Goal: Task Accomplishment & Management: Complete application form

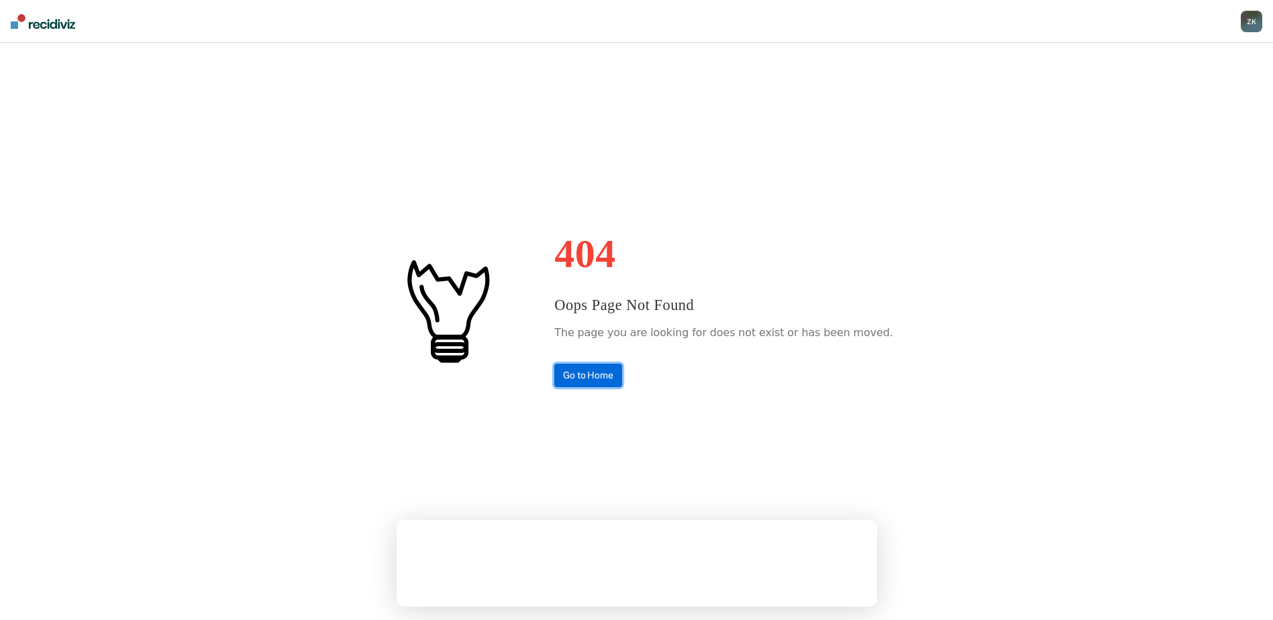
click at [603, 376] on link "Go to Home" at bounding box center [588, 375] width 68 height 23
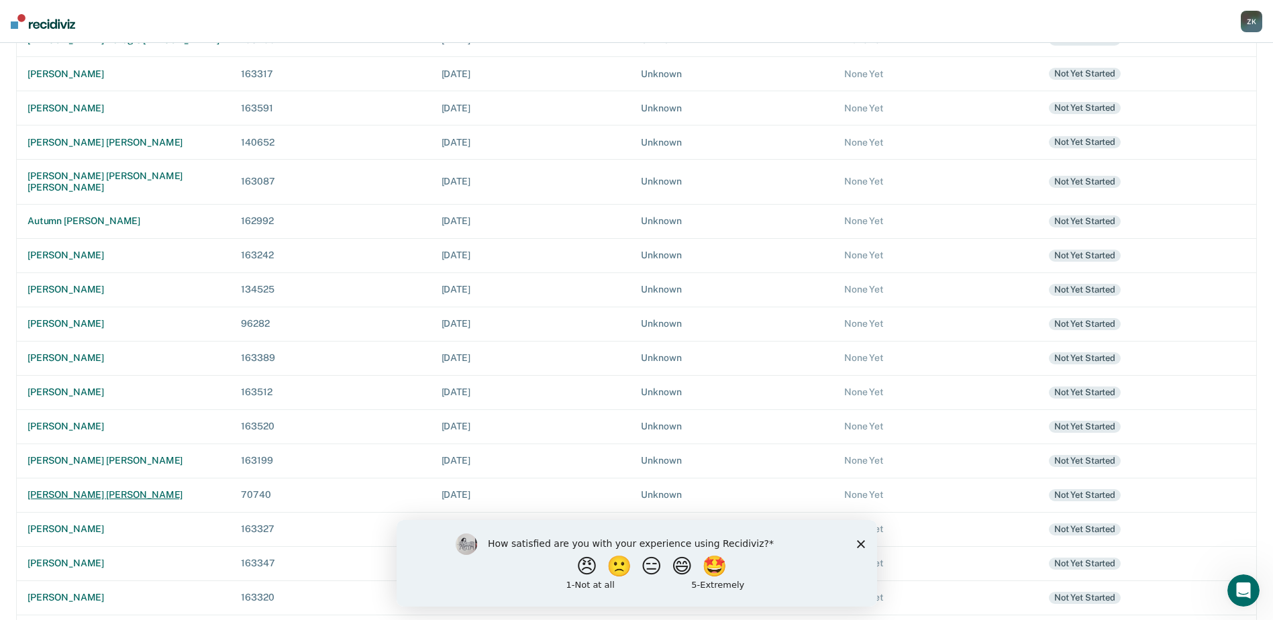
scroll to position [230, 0]
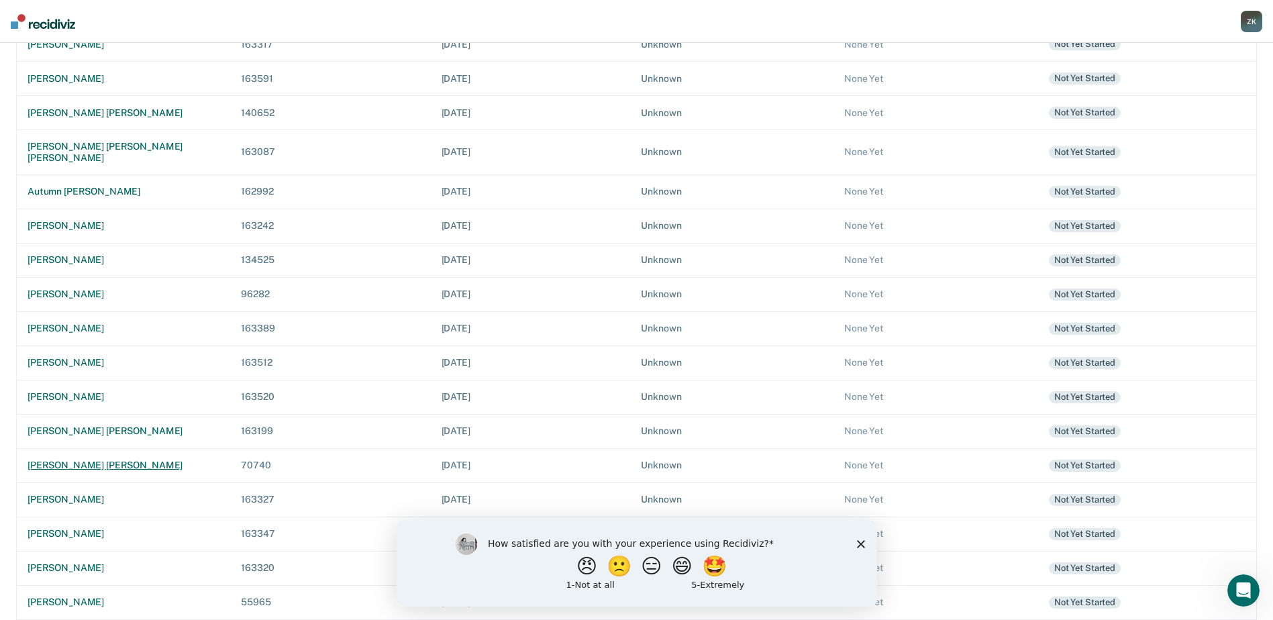
click at [85, 460] on div "[PERSON_NAME] [PERSON_NAME]" at bounding box center [124, 465] width 192 height 11
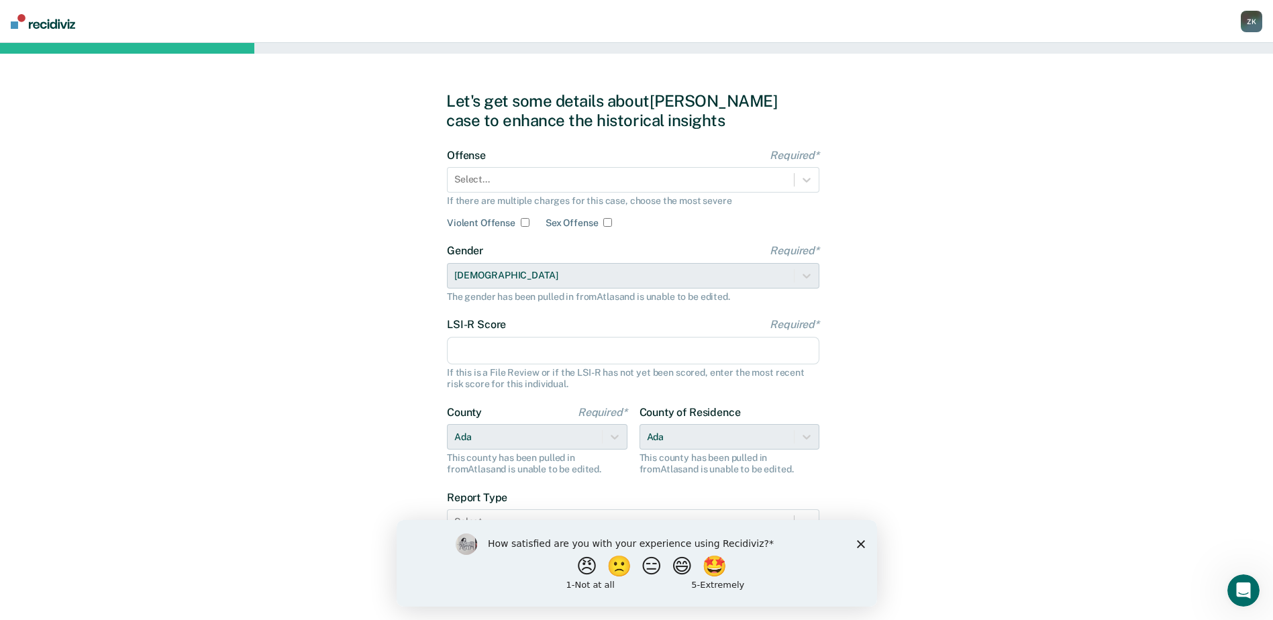
click at [858, 543] on icon "Close survey" at bounding box center [860, 543] width 8 height 8
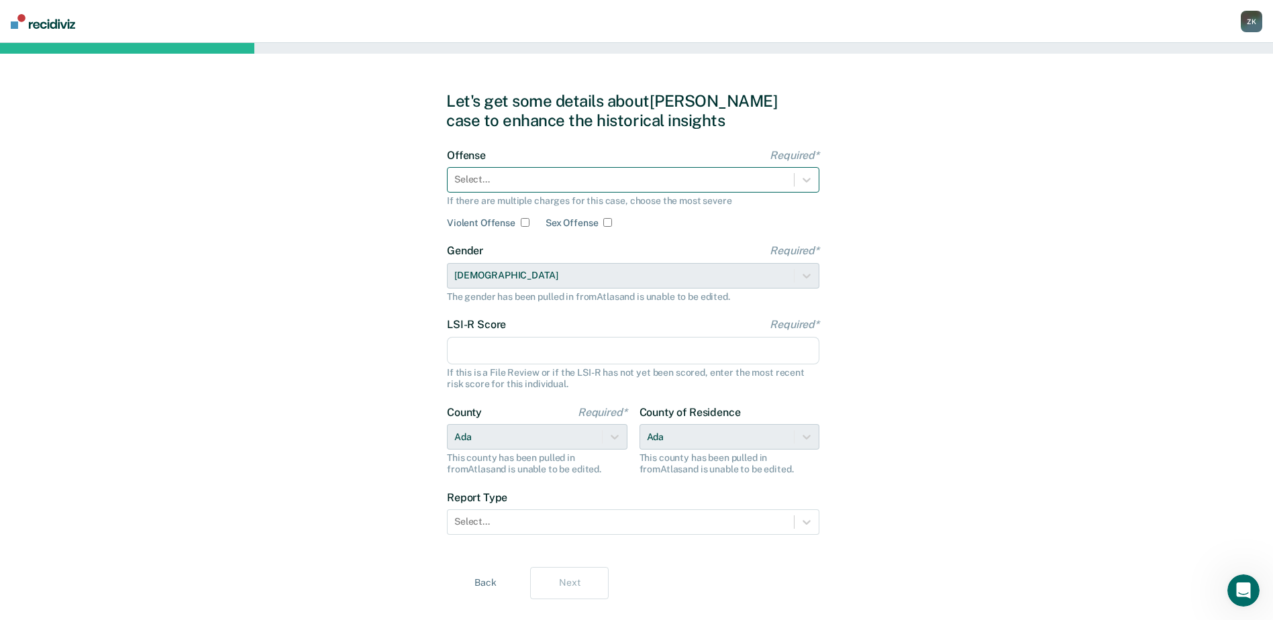
click at [590, 183] on div at bounding box center [620, 179] width 333 height 14
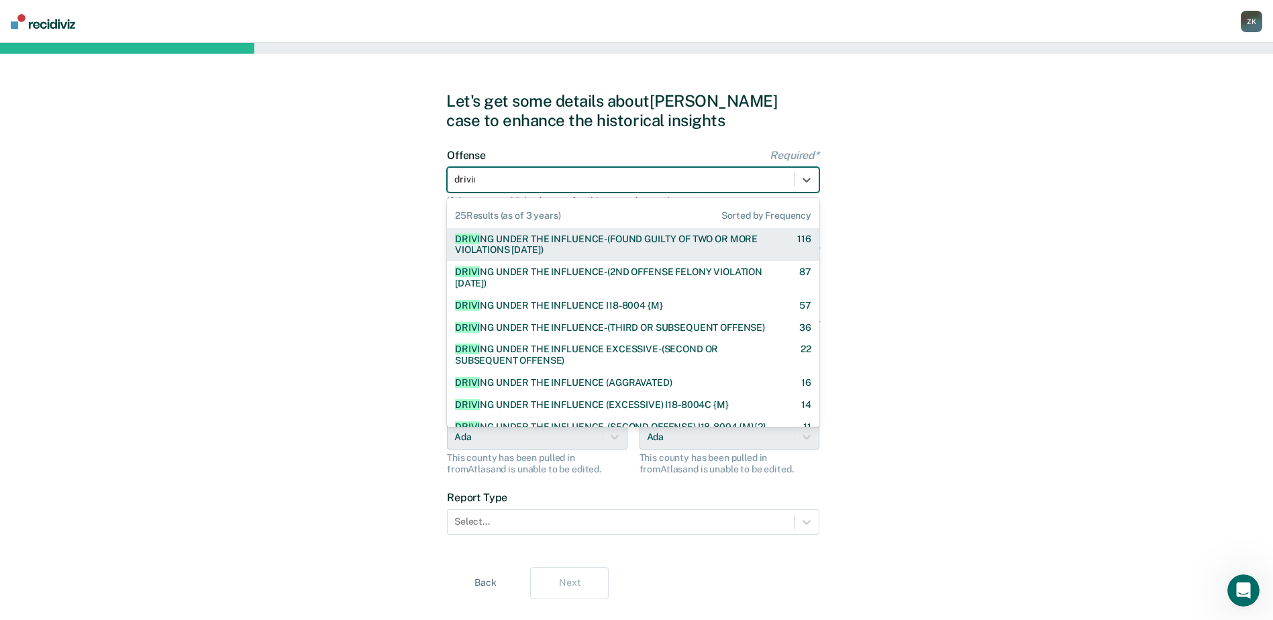
type input "driving"
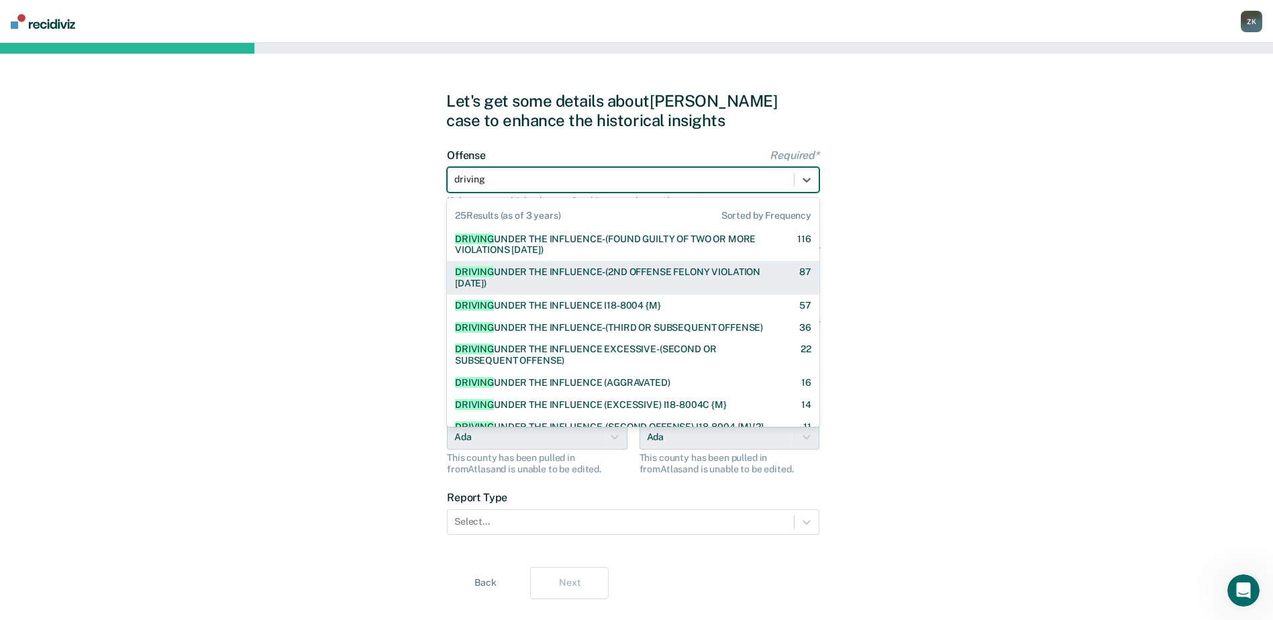
click at [640, 276] on div "DRIVING UNDER THE INFLUENCE-(2ND OFFENSE FELONY VIOLATION [DATE])" at bounding box center [615, 277] width 321 height 23
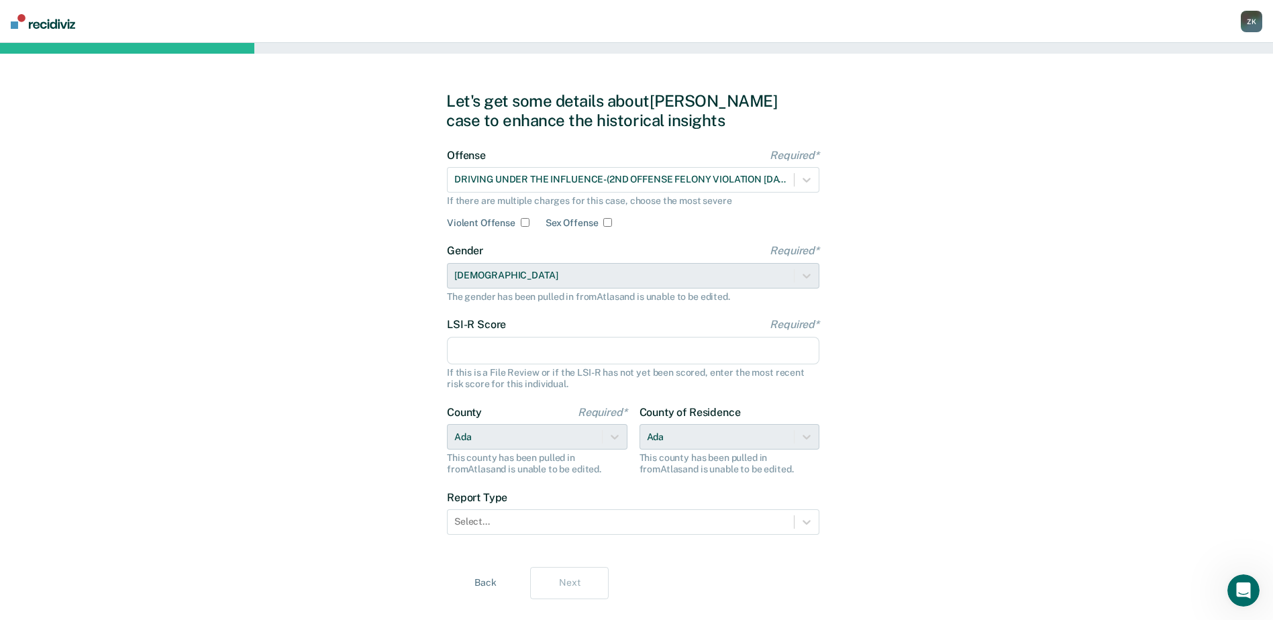
click at [577, 354] on input "LSI-R Score Required*" at bounding box center [633, 351] width 372 height 28
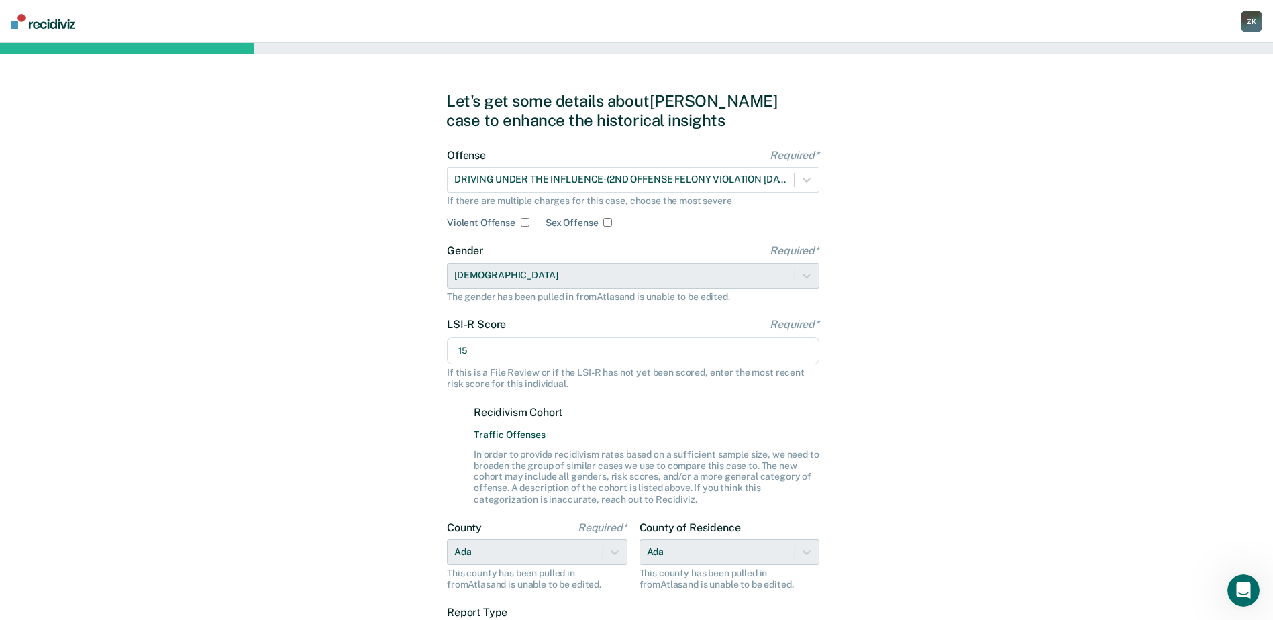
type input "15"
click at [1088, 358] on div "Let's get some details about [PERSON_NAME] case to enhance the historical insig…" at bounding box center [636, 403] width 1273 height 720
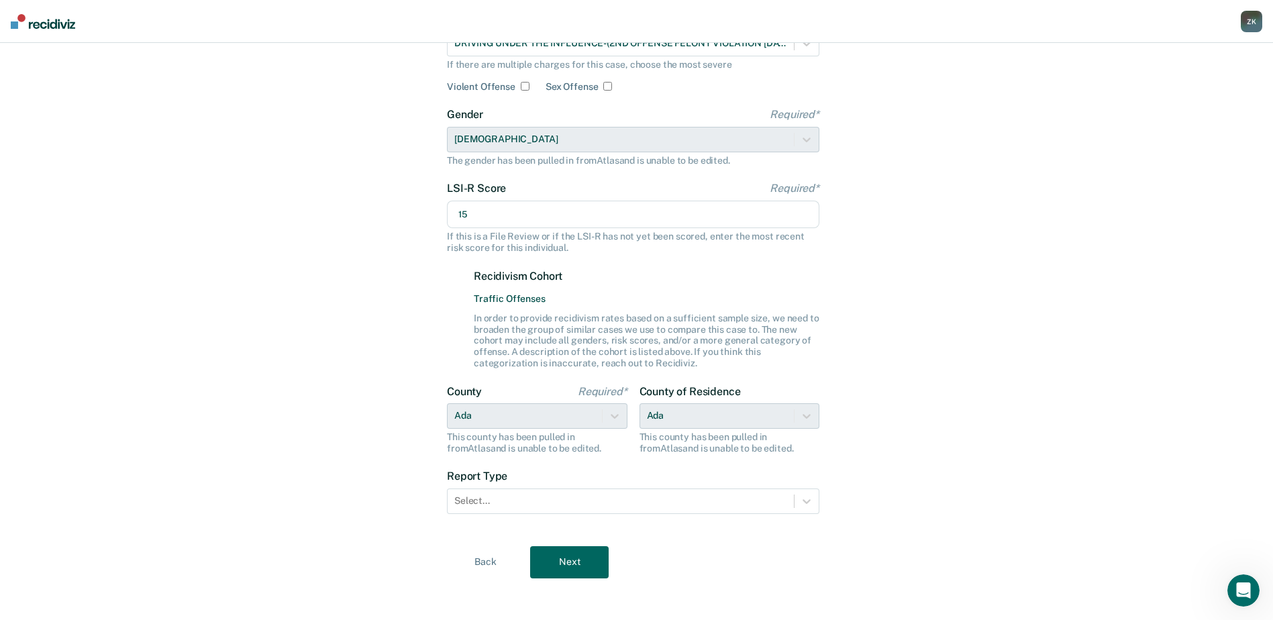
scroll to position [143, 0]
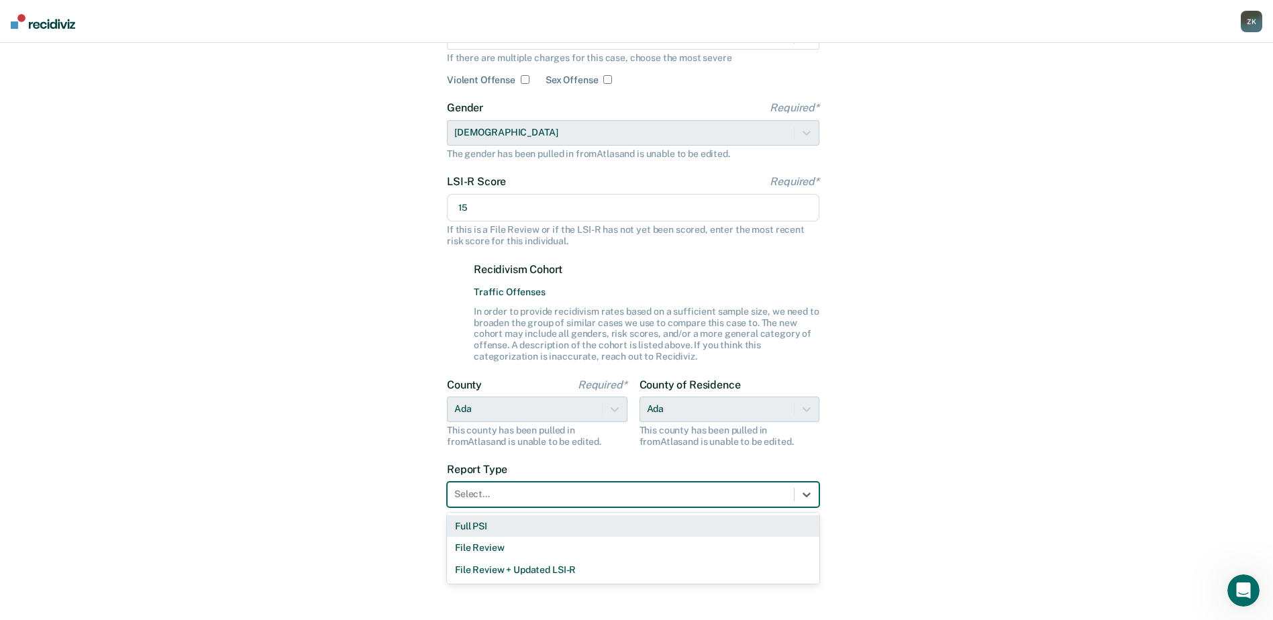
click at [557, 500] on div at bounding box center [620, 494] width 333 height 14
click at [535, 535] on div "Full PSI" at bounding box center [633, 526] width 372 height 22
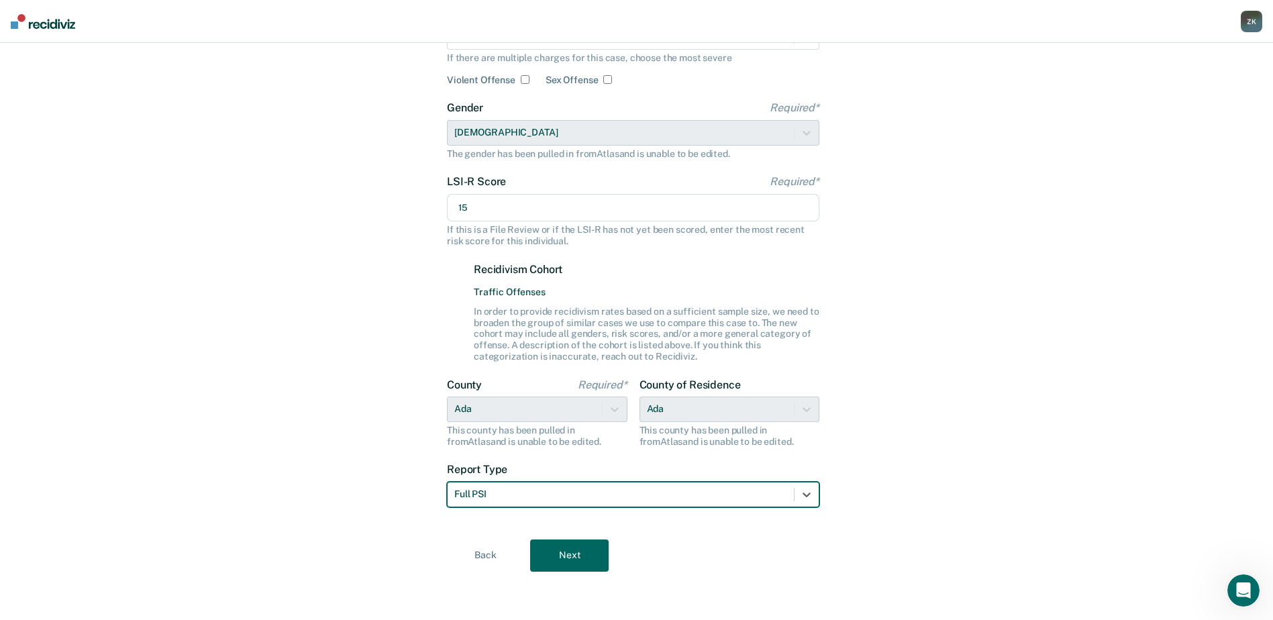
drag, startPoint x: 586, startPoint y: 555, endPoint x: 602, endPoint y: 553, distance: 16.2
click at [586, 555] on button "Next" at bounding box center [569, 555] width 78 height 32
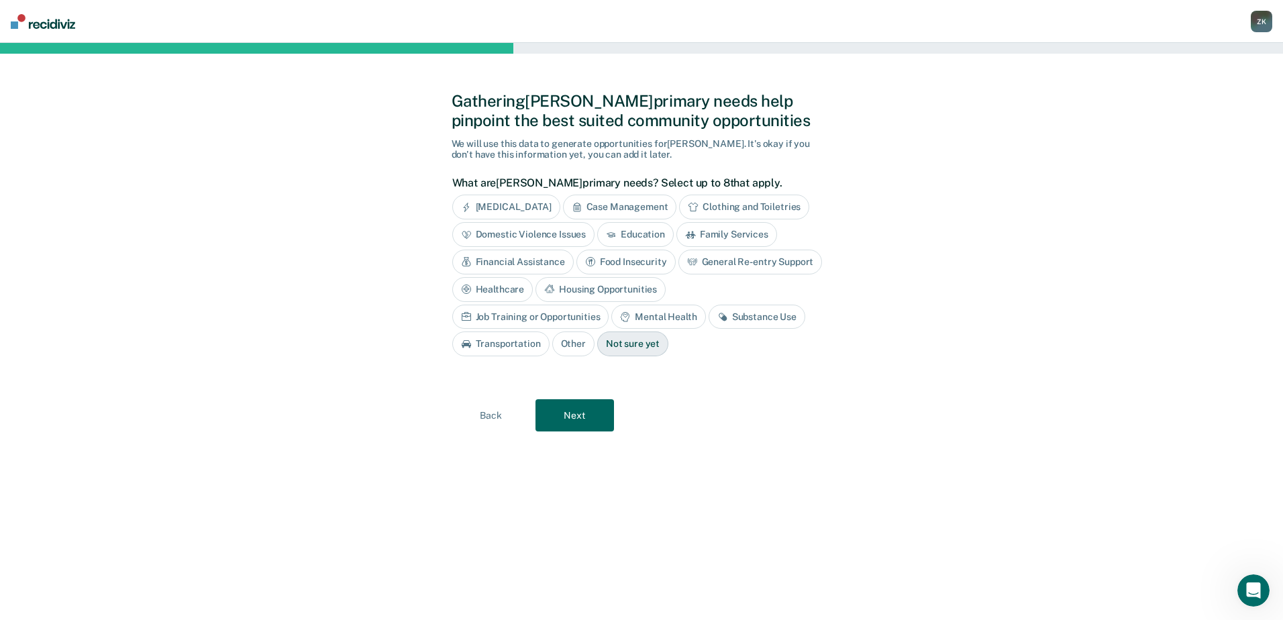
click at [708, 312] on div "Substance Use" at bounding box center [756, 317] width 97 height 25
click at [562, 430] on button "Next" at bounding box center [574, 415] width 78 height 32
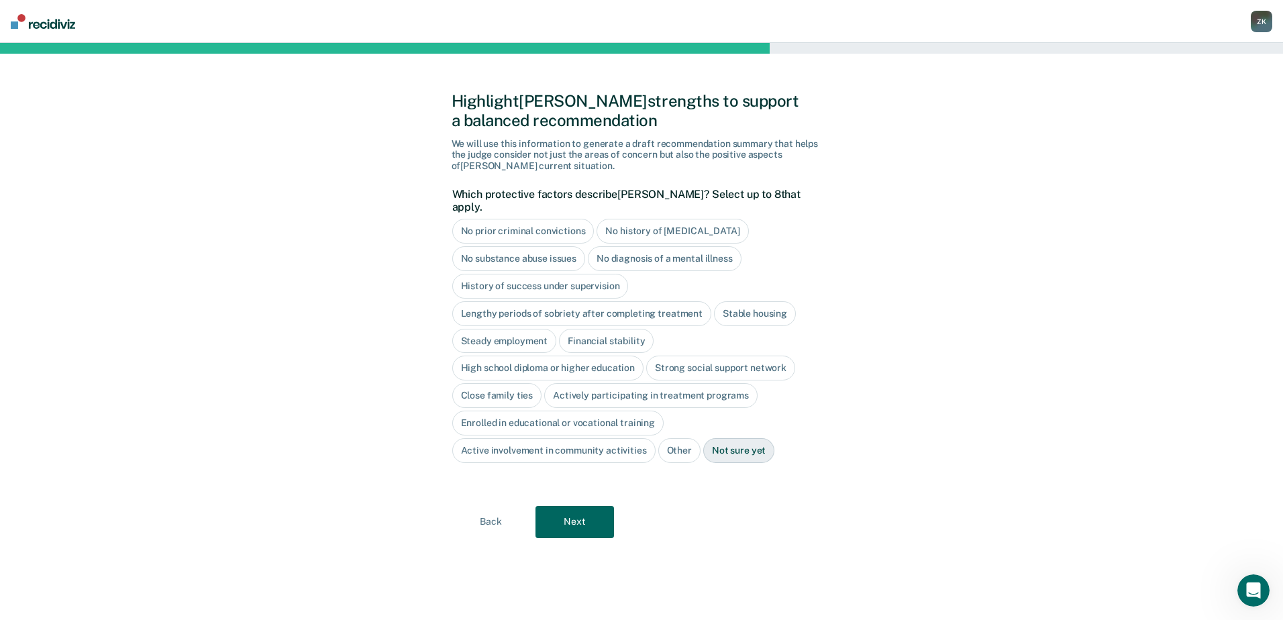
click at [709, 248] on div "No diagnosis of a mental illness" at bounding box center [665, 258] width 154 height 25
click at [767, 301] on div "Stable housing" at bounding box center [755, 313] width 82 height 25
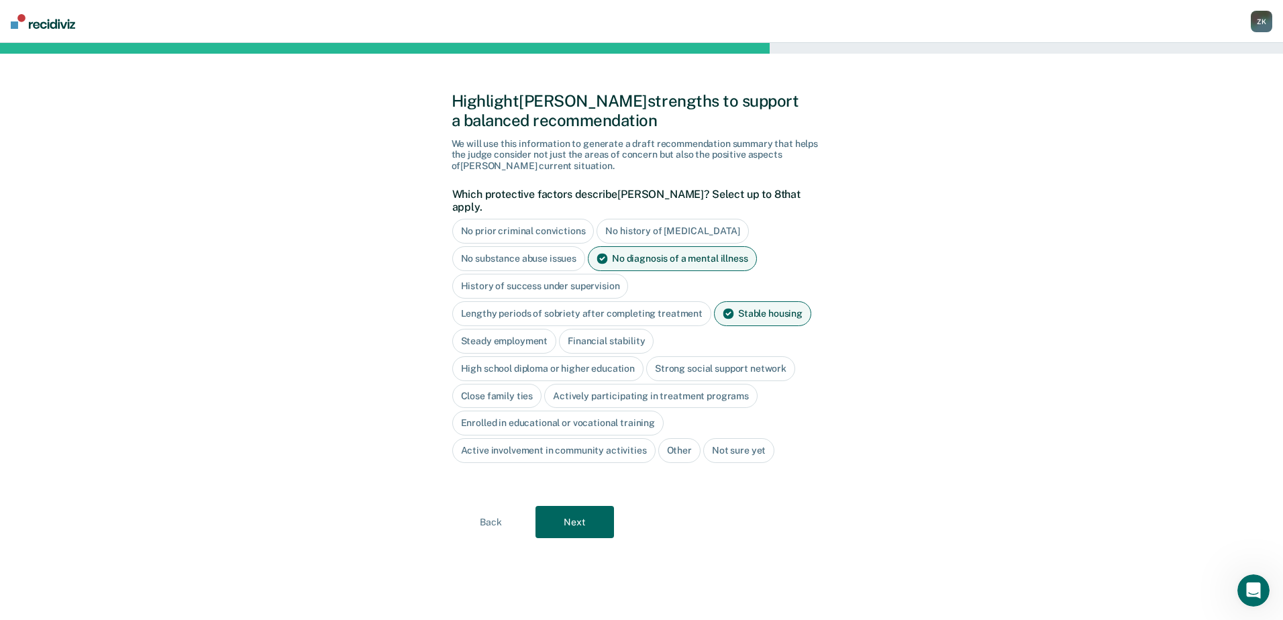
click at [603, 329] on div "Financial stability" at bounding box center [606, 341] width 95 height 25
click at [600, 358] on div "High school diploma or higher education" at bounding box center [548, 368] width 192 height 25
click at [509, 384] on div "Close family ties" at bounding box center [497, 396] width 90 height 25
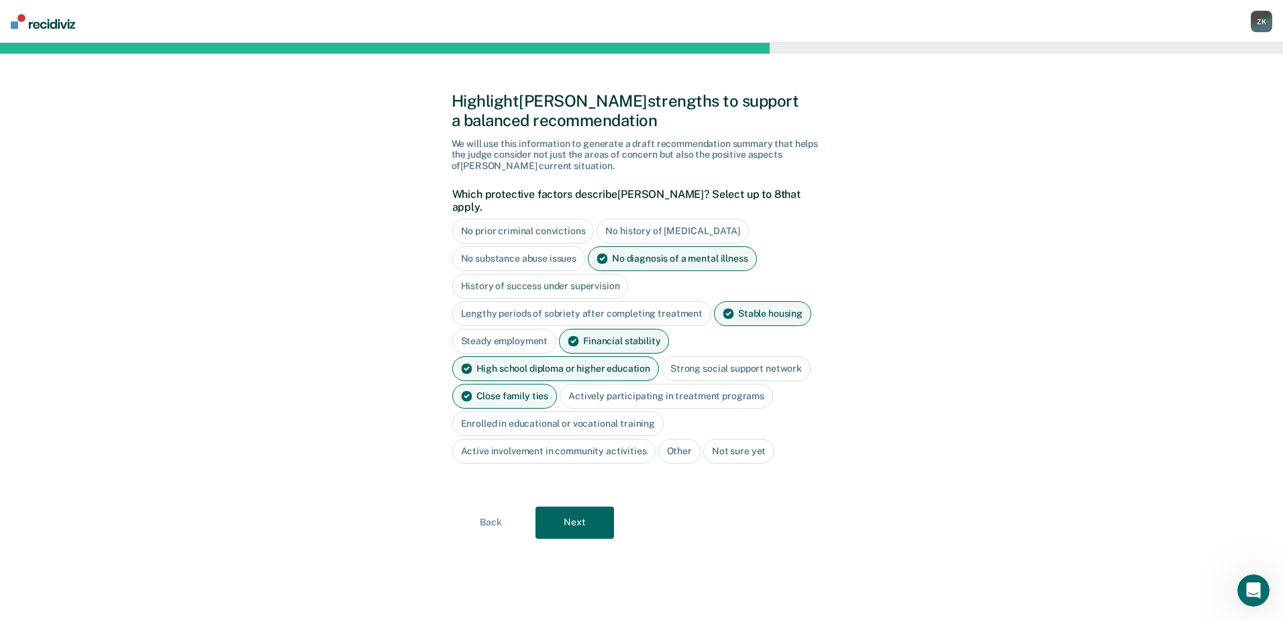
click at [739, 389] on div "Actively participating in treatment programs" at bounding box center [665, 396] width 213 height 25
click at [583, 509] on button "Next" at bounding box center [574, 522] width 78 height 32
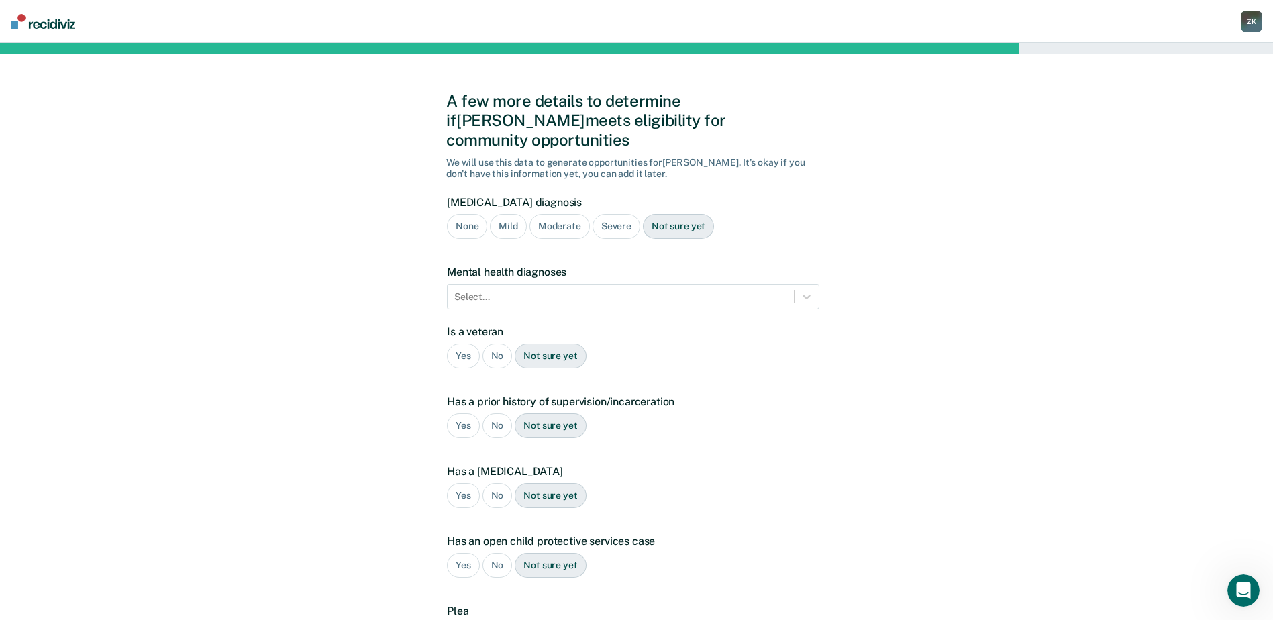
click at [618, 214] on div "Severe" at bounding box center [616, 226] width 48 height 25
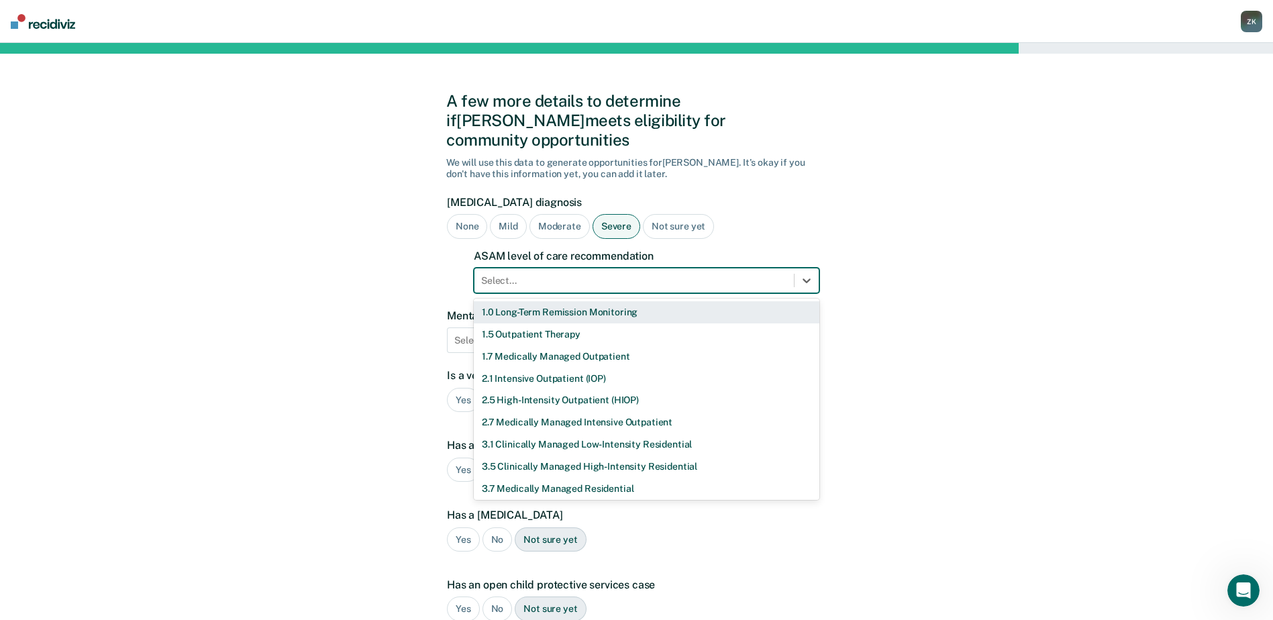
click at [623, 271] on div "Select..." at bounding box center [646, 280] width 345 height 25
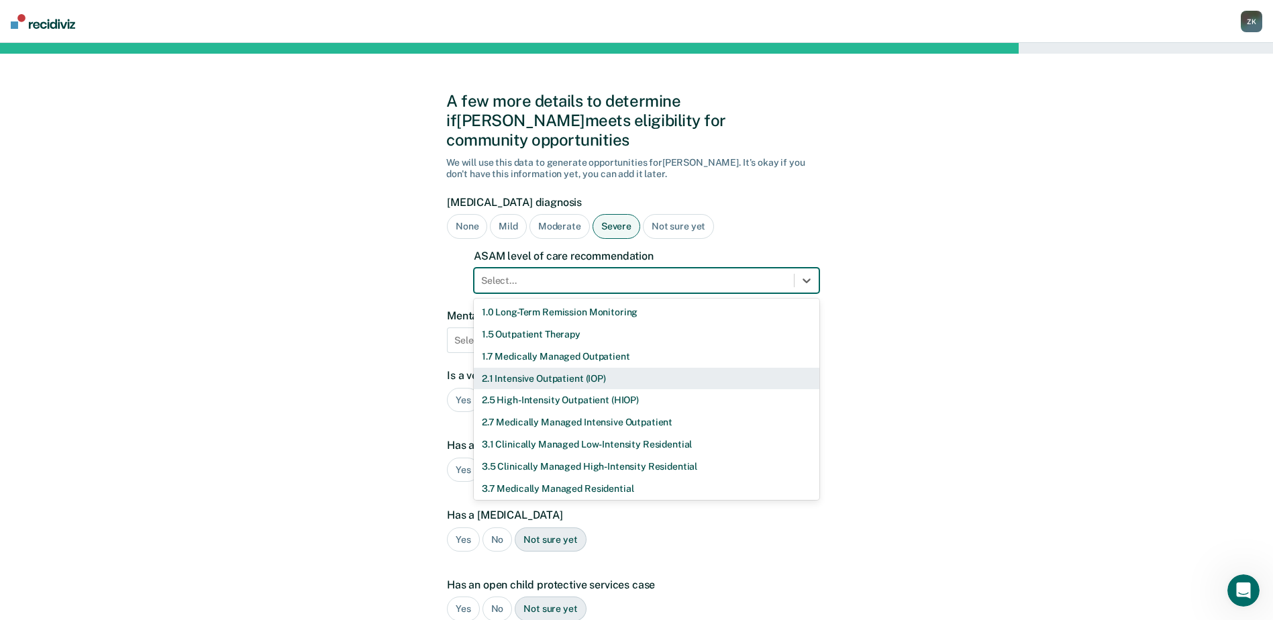
click at [588, 368] on div "2.1 Intensive Outpatient (IOP)" at bounding box center [646, 379] width 345 height 22
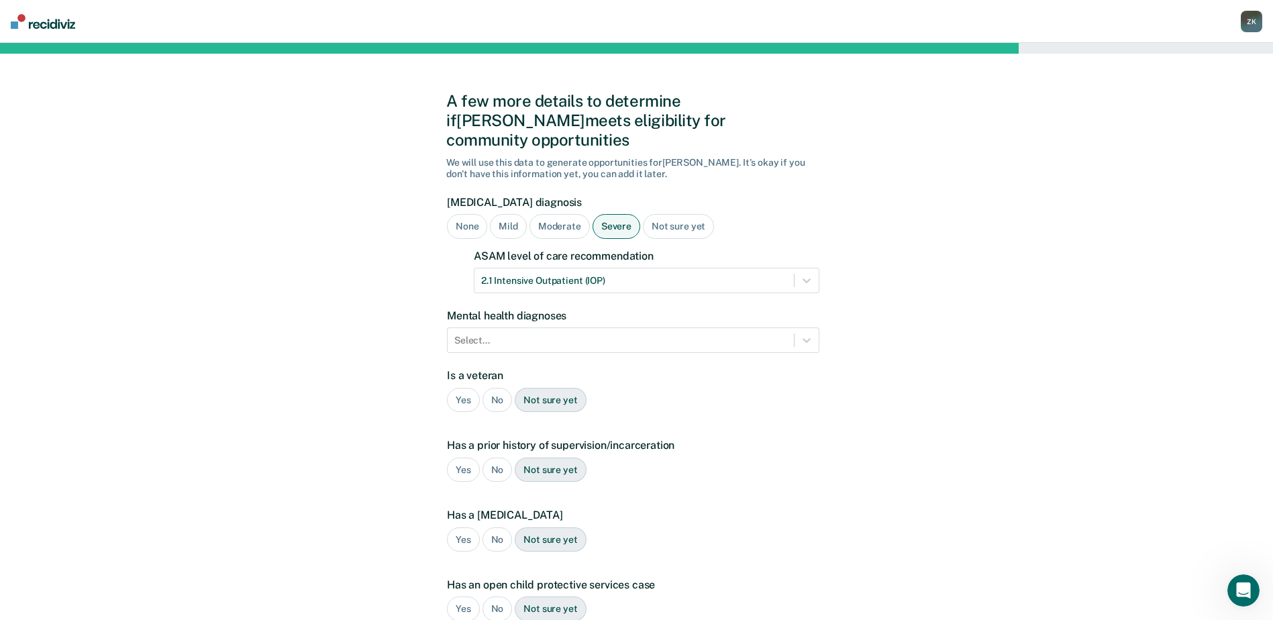
click at [1046, 413] on div "A few more details to determine if [PERSON_NAME] meets eligibility for communit…" at bounding box center [636, 428] width 1273 height 771
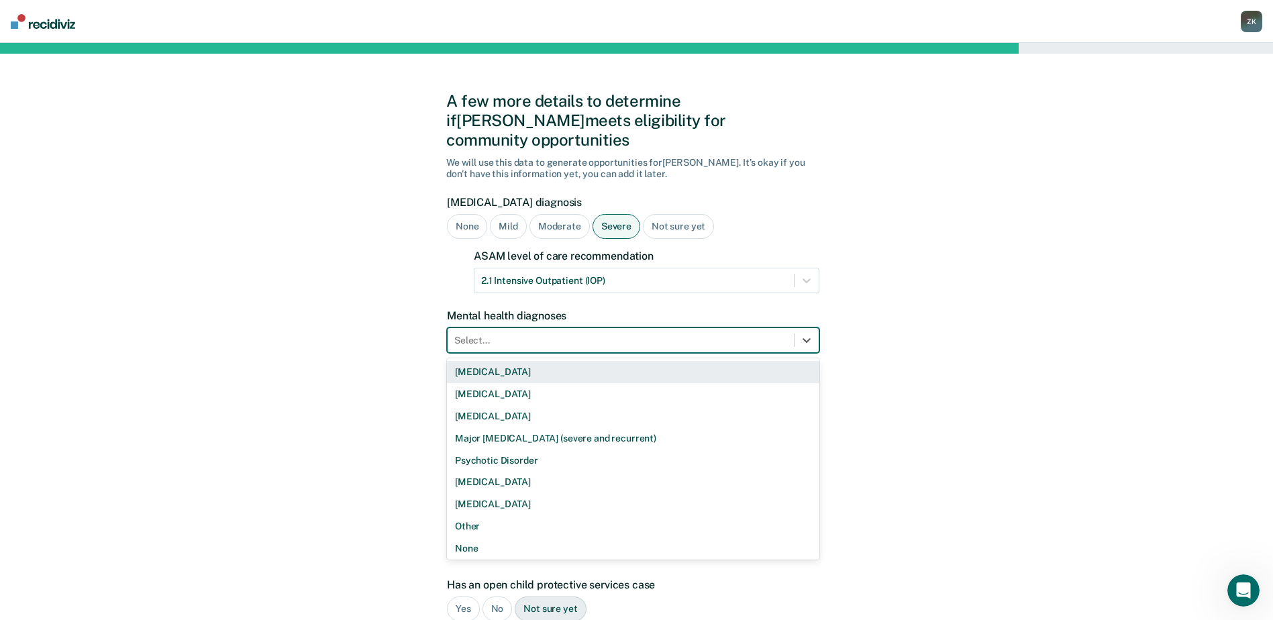
click at [588, 333] on div at bounding box center [620, 340] width 333 height 14
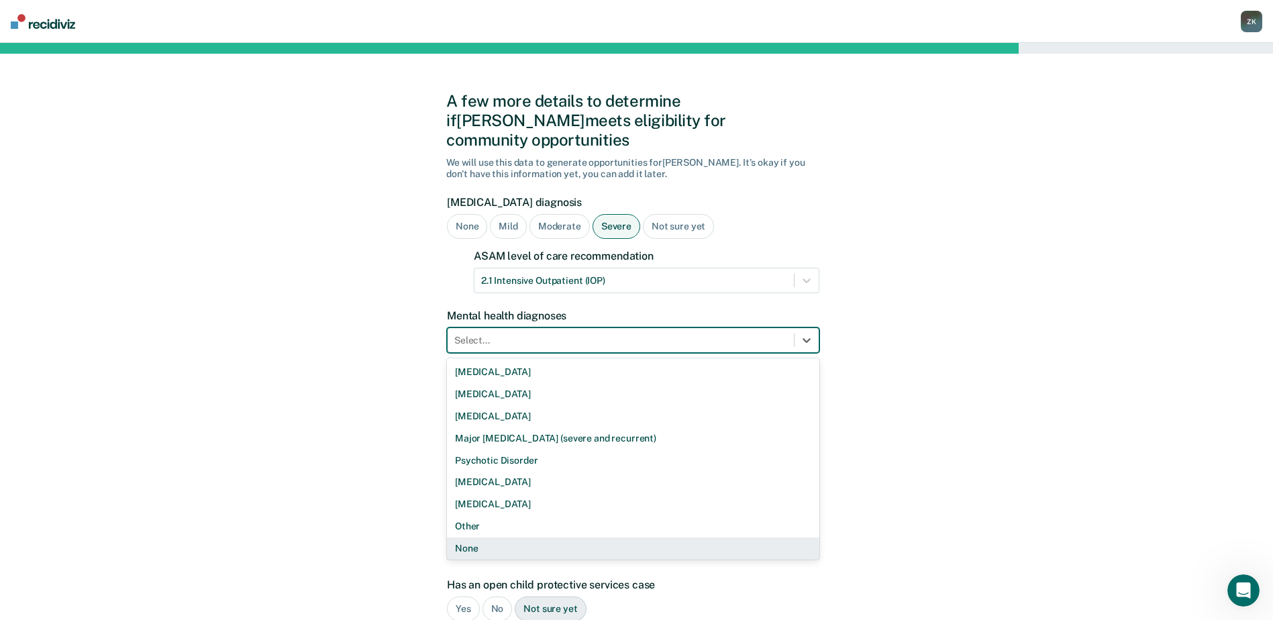
click at [529, 537] on div "None" at bounding box center [633, 548] width 372 height 22
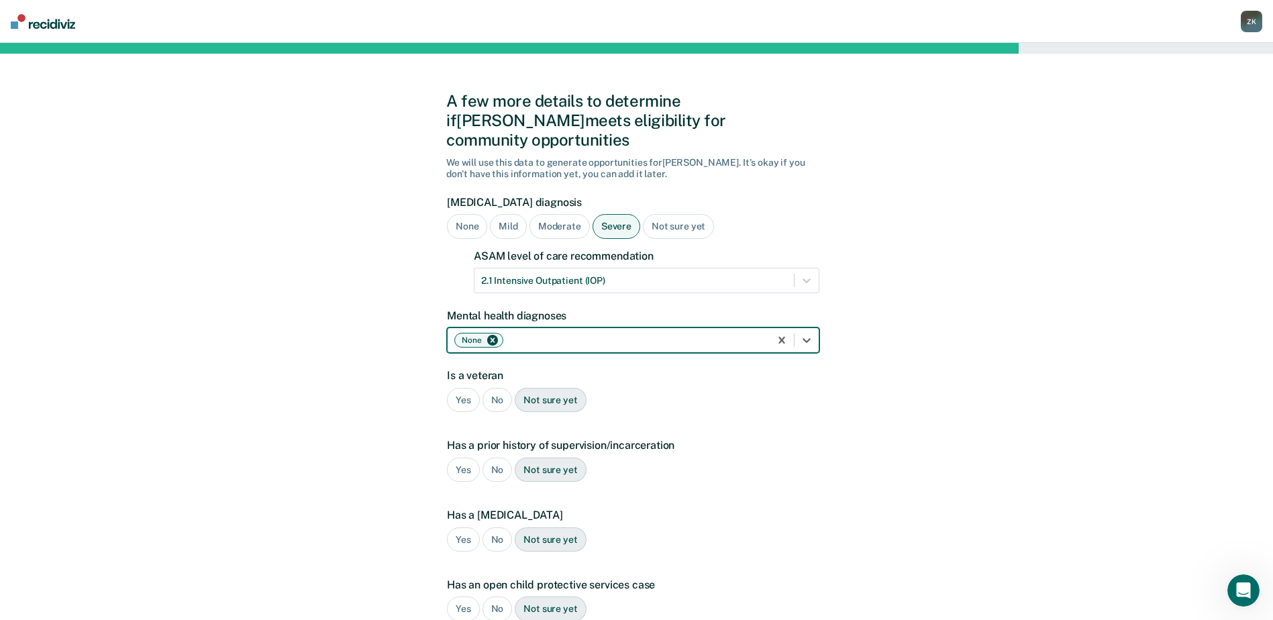
click at [494, 335] on icon "Remove None" at bounding box center [492, 339] width 9 height 9
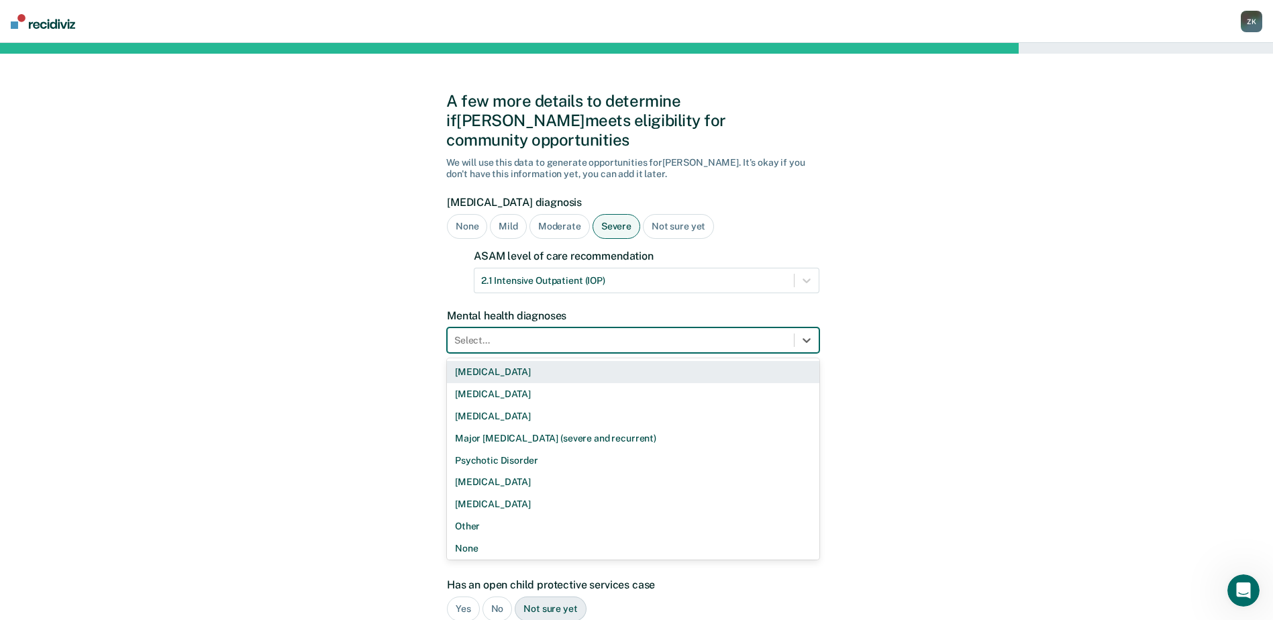
click at [568, 333] on div at bounding box center [620, 340] width 333 height 14
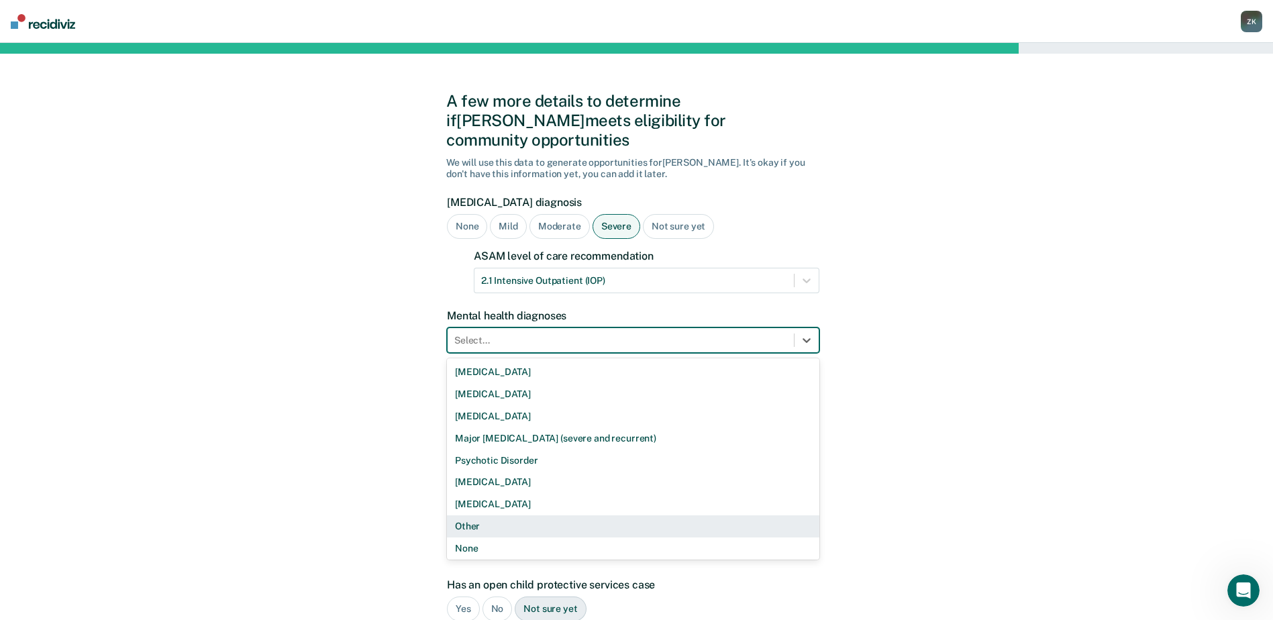
click at [526, 515] on div "Other" at bounding box center [633, 526] width 372 height 22
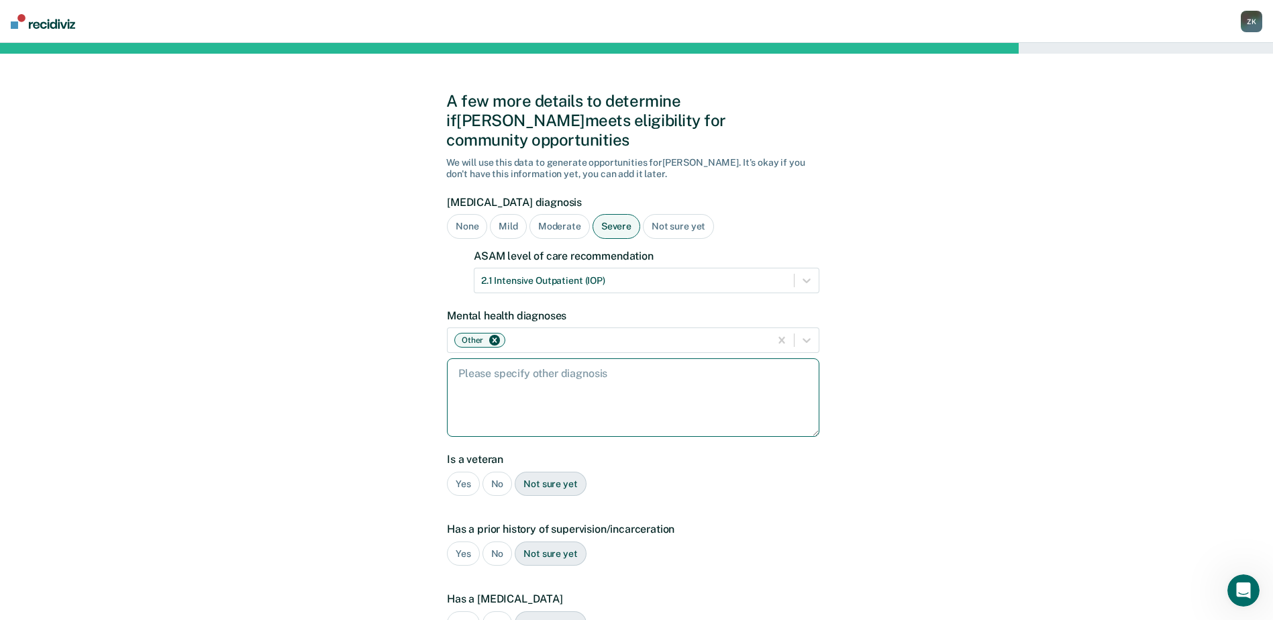
click at [531, 363] on textarea at bounding box center [633, 397] width 372 height 78
type textarea "[MEDICAL_DATA]"
drag, startPoint x: 825, startPoint y: 502, endPoint x: 728, endPoint y: 462, distance: 105.3
click at [824, 500] on div "A few more details to determine if [PERSON_NAME] meets eligibility for communit…" at bounding box center [636, 470] width 380 height 823
click at [492, 472] on div "No" at bounding box center [497, 484] width 30 height 25
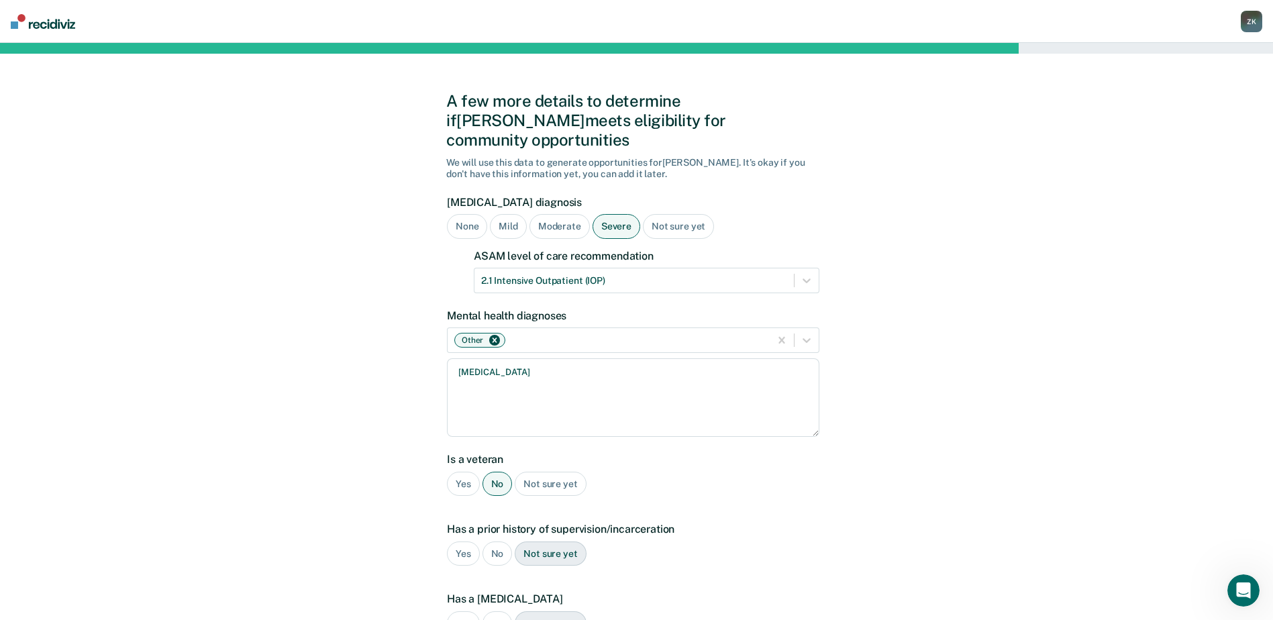
click at [467, 541] on div "Yes" at bounding box center [463, 553] width 33 height 25
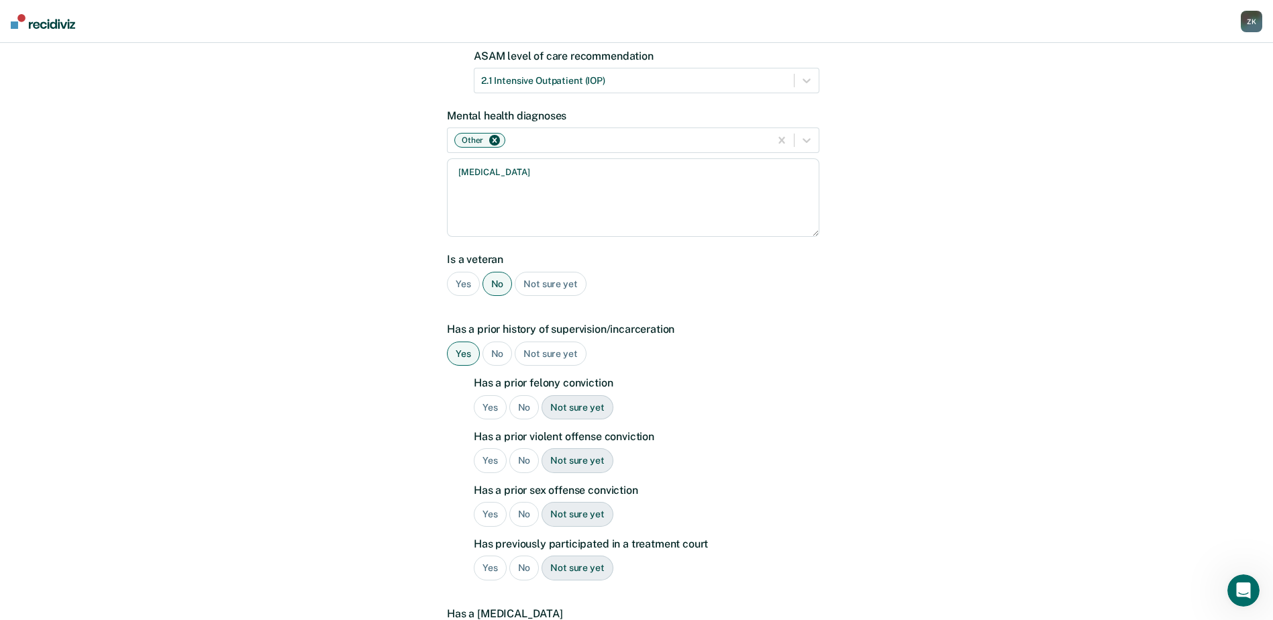
scroll to position [201, 0]
click at [486, 394] on div "Yes" at bounding box center [490, 406] width 33 height 25
click at [482, 447] on div "Yes" at bounding box center [490, 459] width 33 height 25
click at [531, 500] on div "No" at bounding box center [524, 512] width 30 height 25
click at [483, 554] on div "Yes" at bounding box center [490, 566] width 33 height 25
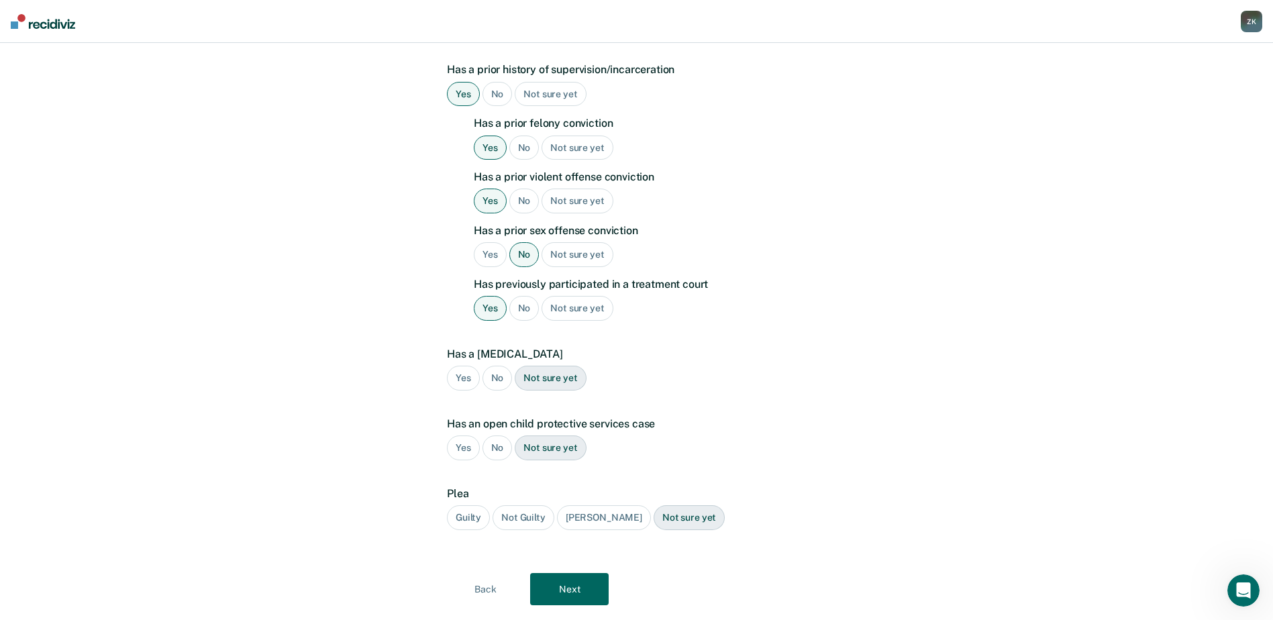
scroll to position [470, 0]
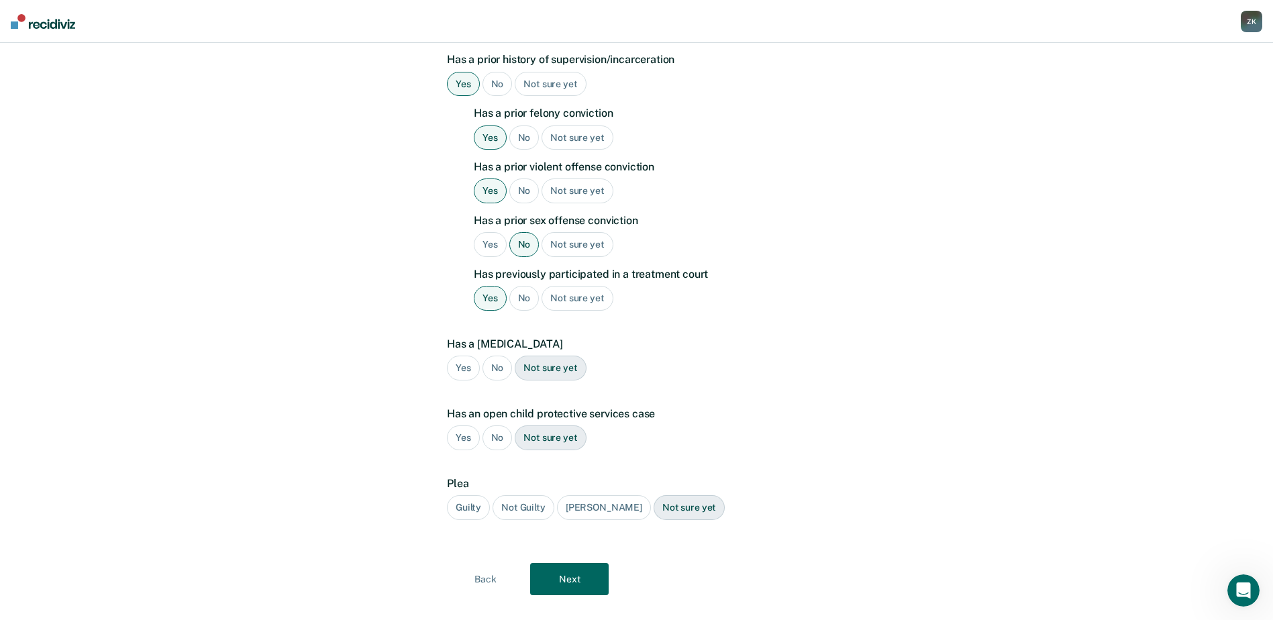
click at [497, 356] on div "No" at bounding box center [497, 368] width 30 height 25
click at [492, 425] on div "No" at bounding box center [497, 437] width 30 height 25
click at [468, 495] on div "Guilty" at bounding box center [468, 507] width 43 height 25
click at [585, 563] on button "Next" at bounding box center [569, 579] width 78 height 32
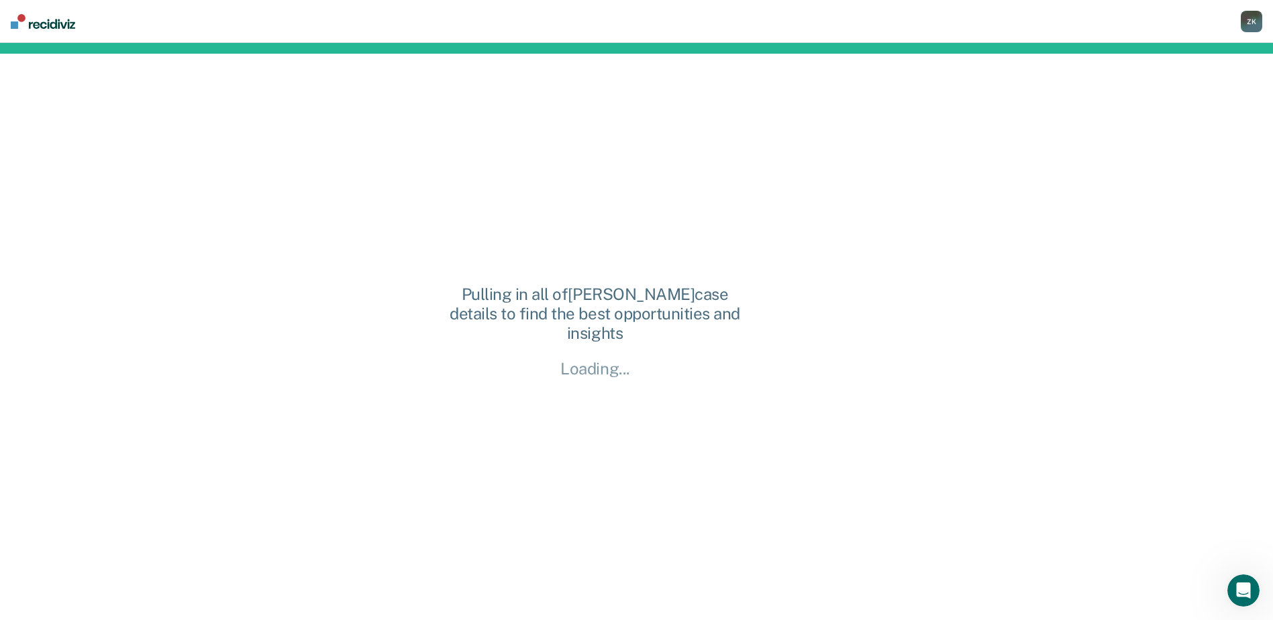
scroll to position [0, 0]
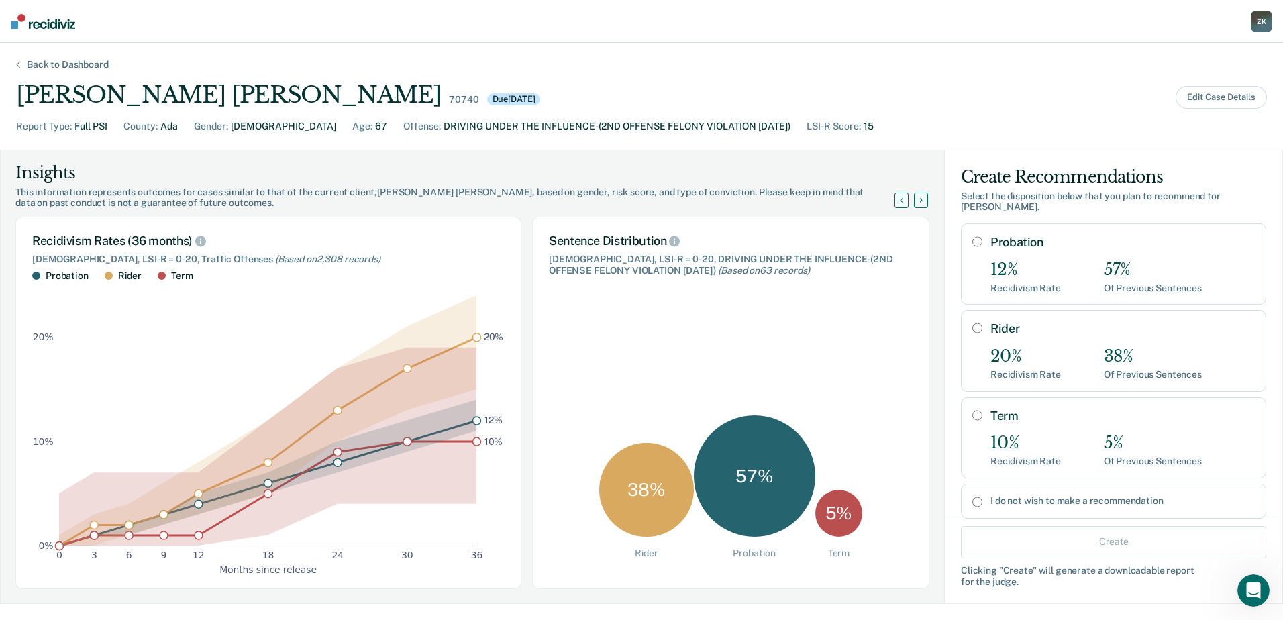
click at [972, 496] on input "I do not wish to make a recommendation" at bounding box center [977, 501] width 10 height 11
radio input "true"
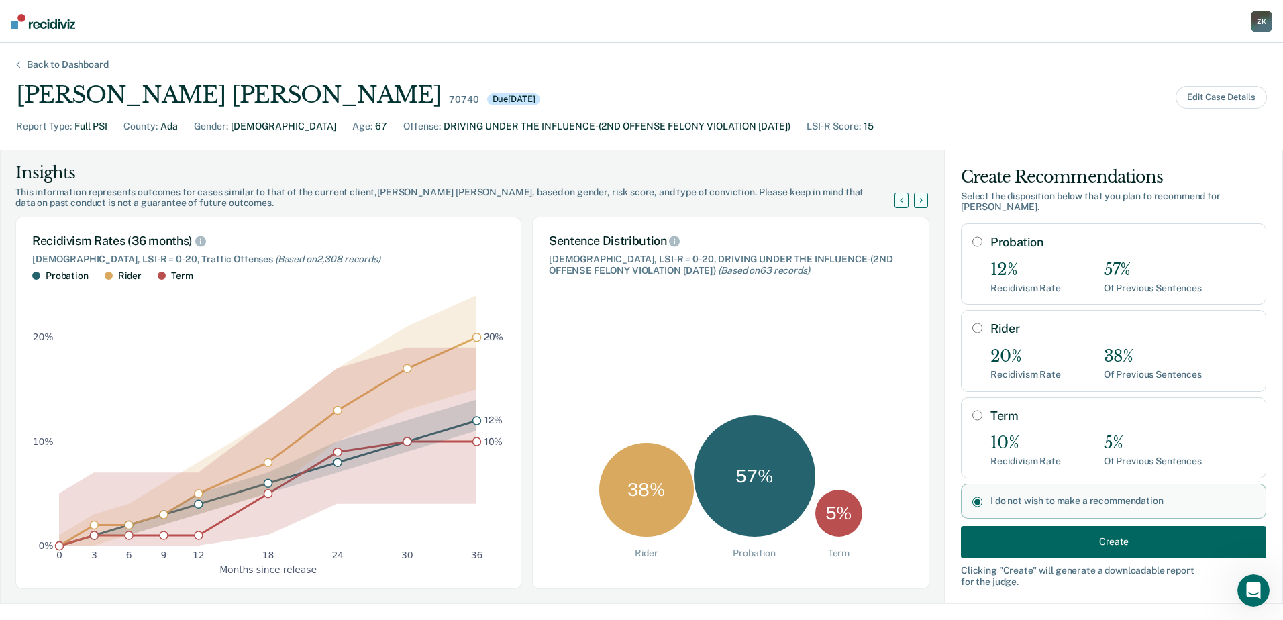
click at [1110, 539] on button "Create" at bounding box center [1113, 541] width 305 height 32
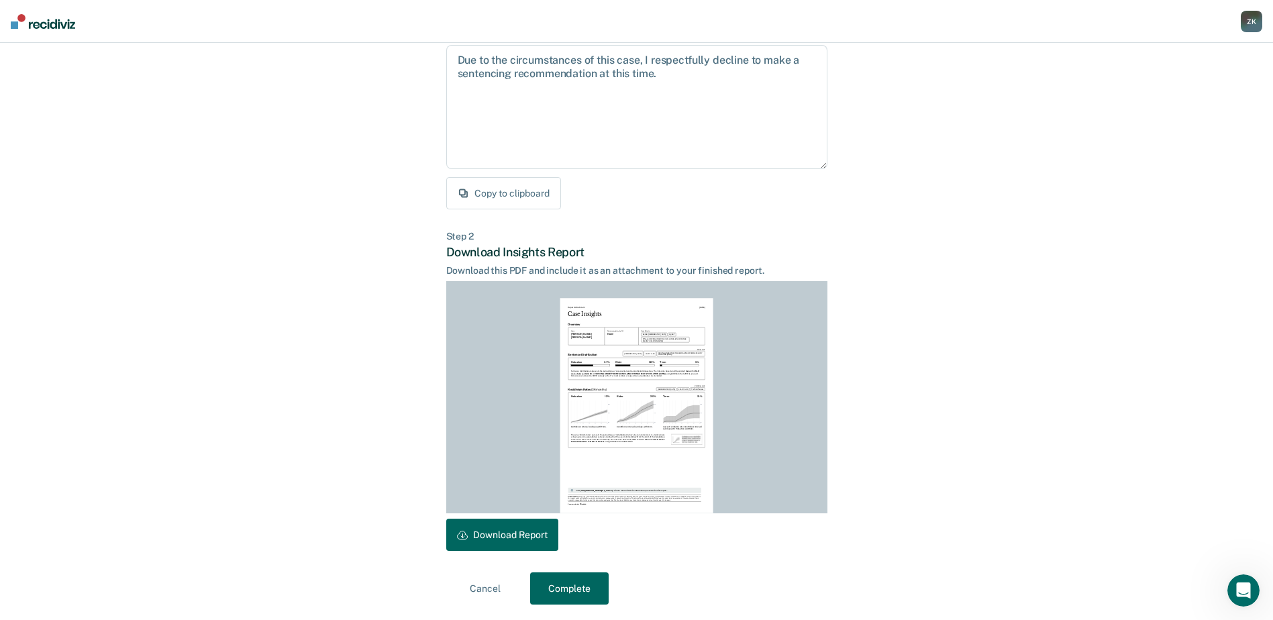
scroll to position [145, 0]
click at [485, 540] on button "Download Report" at bounding box center [502, 534] width 112 height 32
click at [574, 588] on button "Complete" at bounding box center [569, 588] width 78 height 32
